Goal: Task Accomplishment & Management: Complete application form

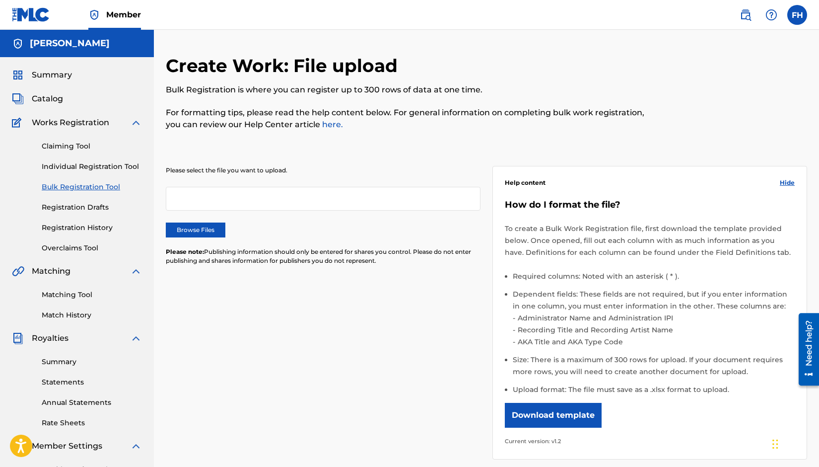
click at [89, 168] on link "Individual Registration Tool" at bounding box center [92, 166] width 100 height 10
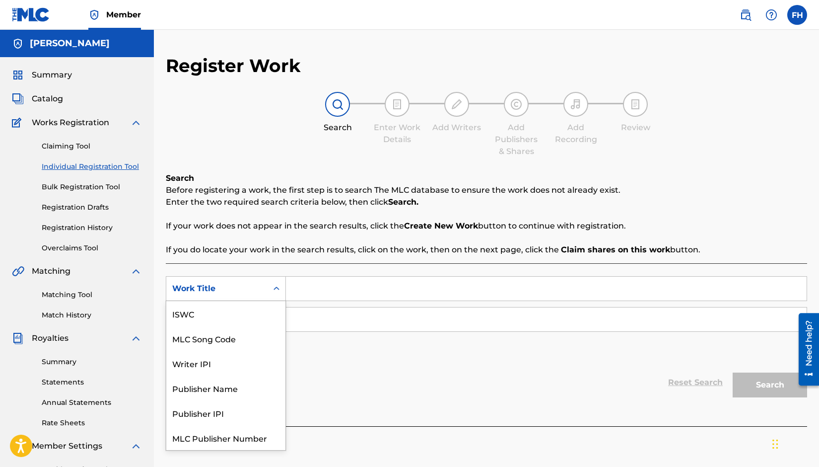
click at [247, 281] on div "Work Title" at bounding box center [216, 288] width 101 height 19
click at [225, 338] on div "Writer IPI" at bounding box center [225, 338] width 119 height 25
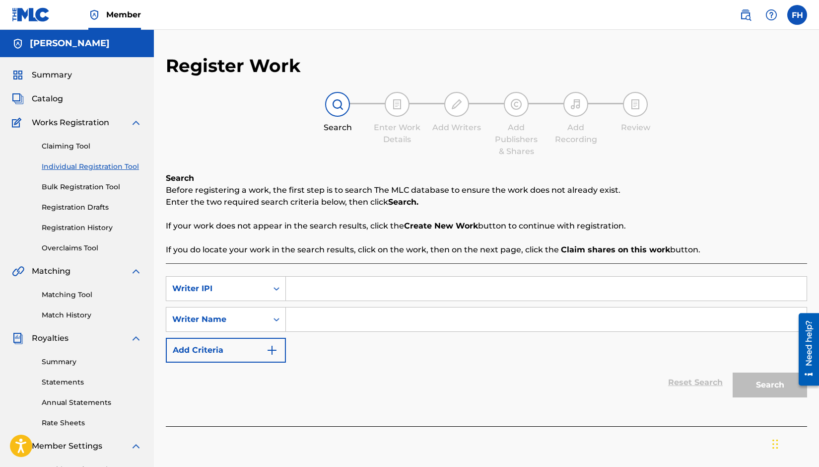
click at [310, 321] on input "Search Form" at bounding box center [546, 319] width 521 height 24
type input "[PERSON_NAME]"
click at [314, 292] on input "Search Form" at bounding box center [546, 289] width 521 height 24
click at [363, 317] on input "[PERSON_NAME]" at bounding box center [546, 319] width 521 height 24
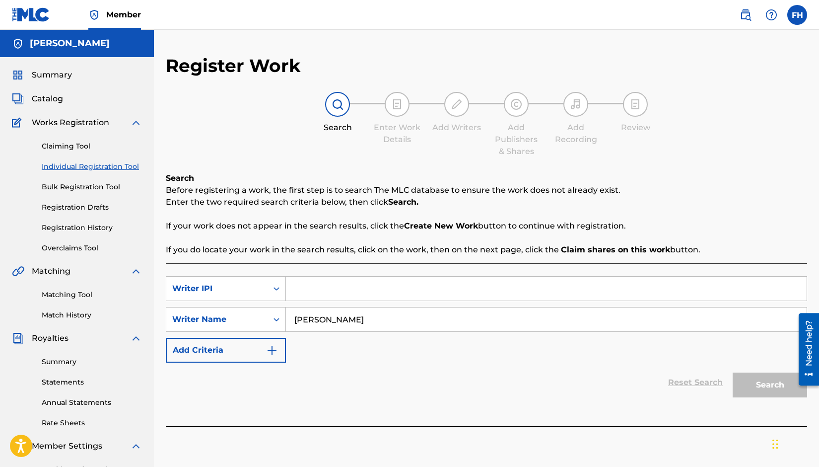
click at [119, 171] on link "Individual Registration Tool" at bounding box center [92, 166] width 100 height 10
click at [114, 164] on link "Individual Registration Tool" at bounding box center [92, 166] width 100 height 10
click at [70, 144] on link "Claiming Tool" at bounding box center [92, 146] width 100 height 10
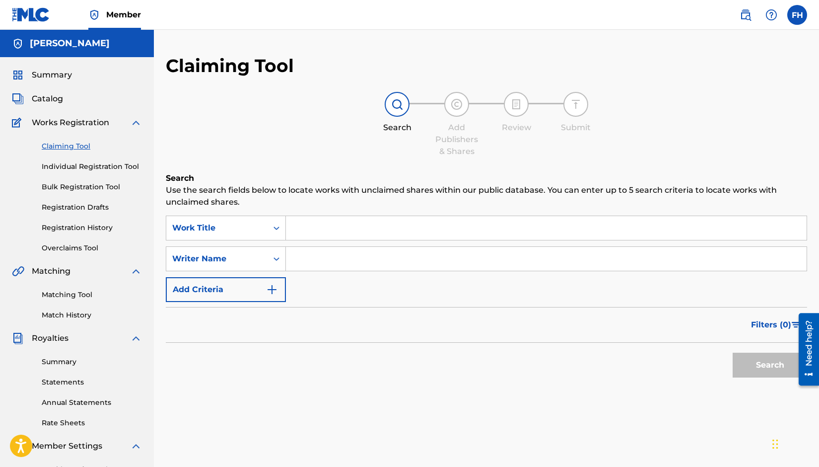
click at [88, 165] on link "Individual Registration Tool" at bounding box center [92, 166] width 100 height 10
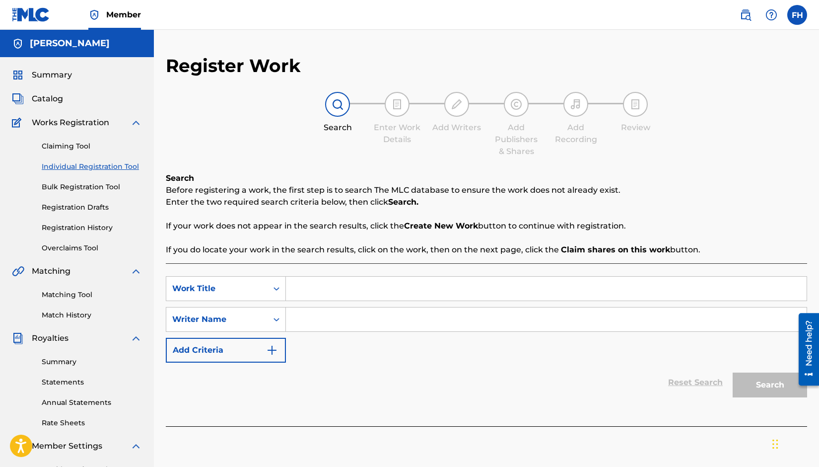
click at [88, 165] on link "Individual Registration Tool" at bounding box center [92, 166] width 100 height 10
click at [333, 106] on img at bounding box center [338, 104] width 12 height 12
click at [319, 285] on input "Search Form" at bounding box center [546, 289] width 521 height 24
type input "Science Rules"
click at [312, 317] on input "Search Form" at bounding box center [546, 319] width 521 height 24
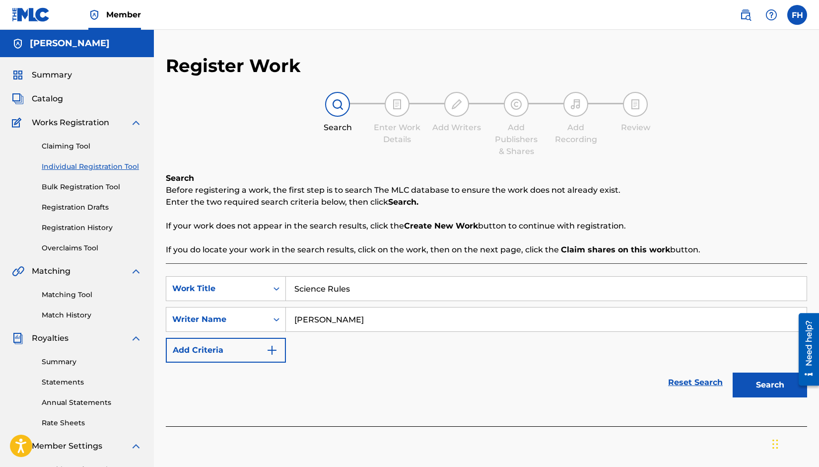
type input "[PERSON_NAME]"
click at [767, 382] on button "Search" at bounding box center [770, 384] width 74 height 25
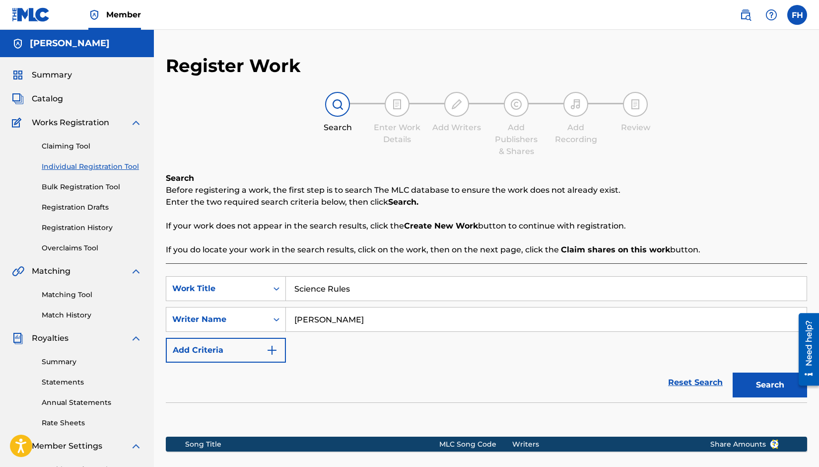
click at [767, 382] on button "Search" at bounding box center [770, 384] width 74 height 25
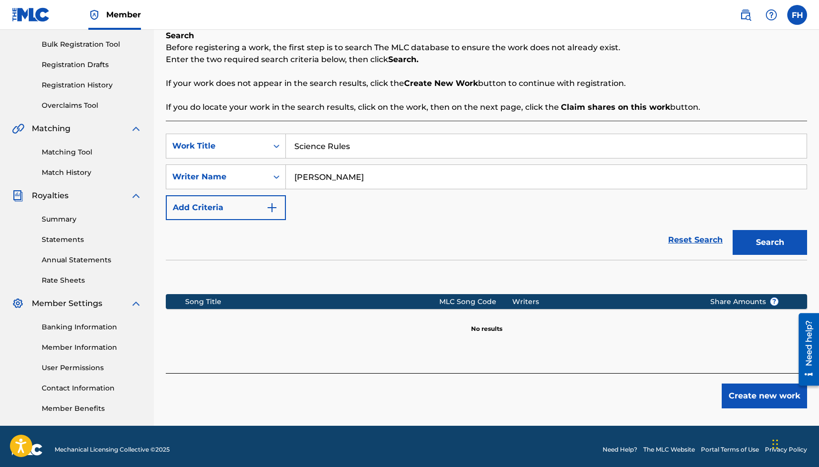
scroll to position [149, 0]
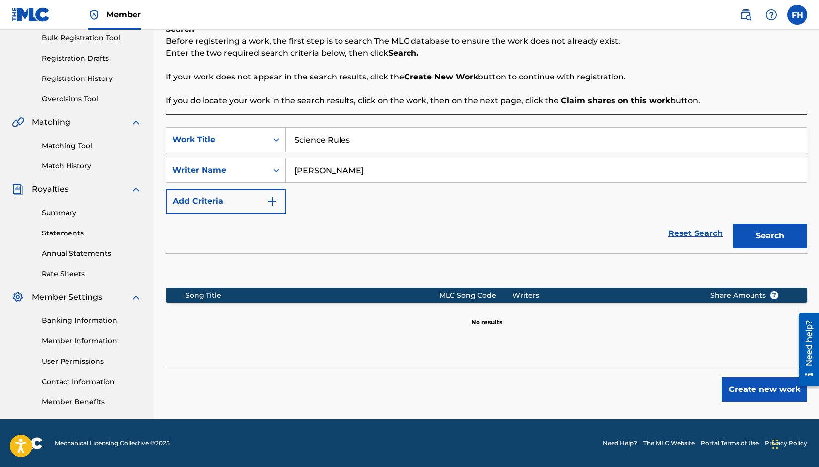
click at [735, 388] on button "Create new work" at bounding box center [764, 389] width 85 height 25
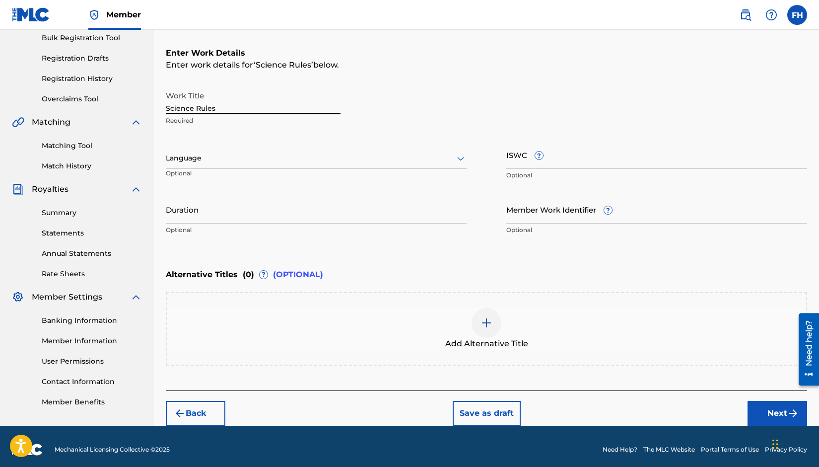
click at [226, 105] on input "Science Rules" at bounding box center [253, 100] width 175 height 28
click at [255, 164] on div at bounding box center [316, 158] width 301 height 12
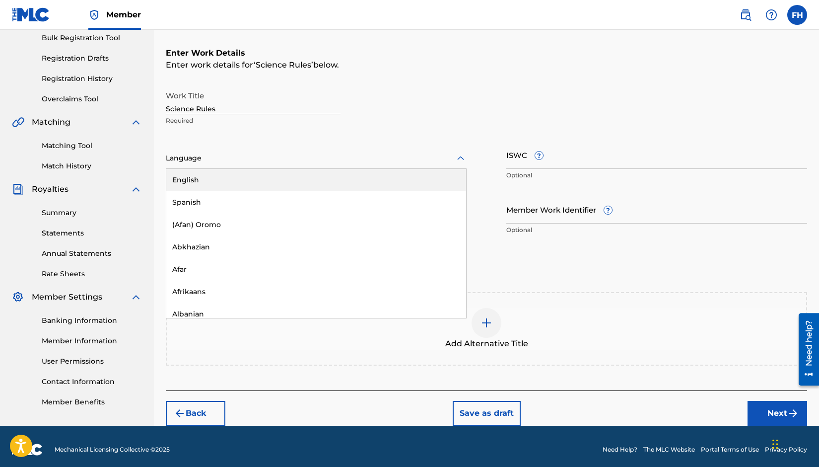
click at [245, 174] on div "English" at bounding box center [316, 180] width 300 height 22
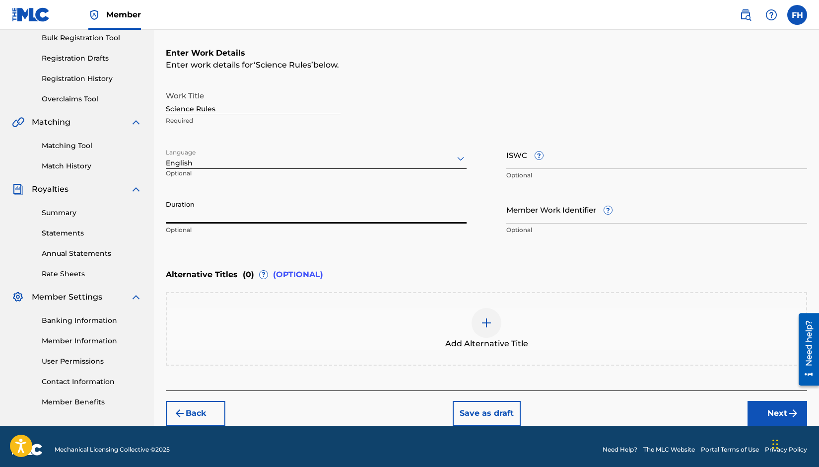
click at [208, 216] on input "Duration" at bounding box center [316, 209] width 301 height 28
